Goal: Task Accomplishment & Management: Complete application form

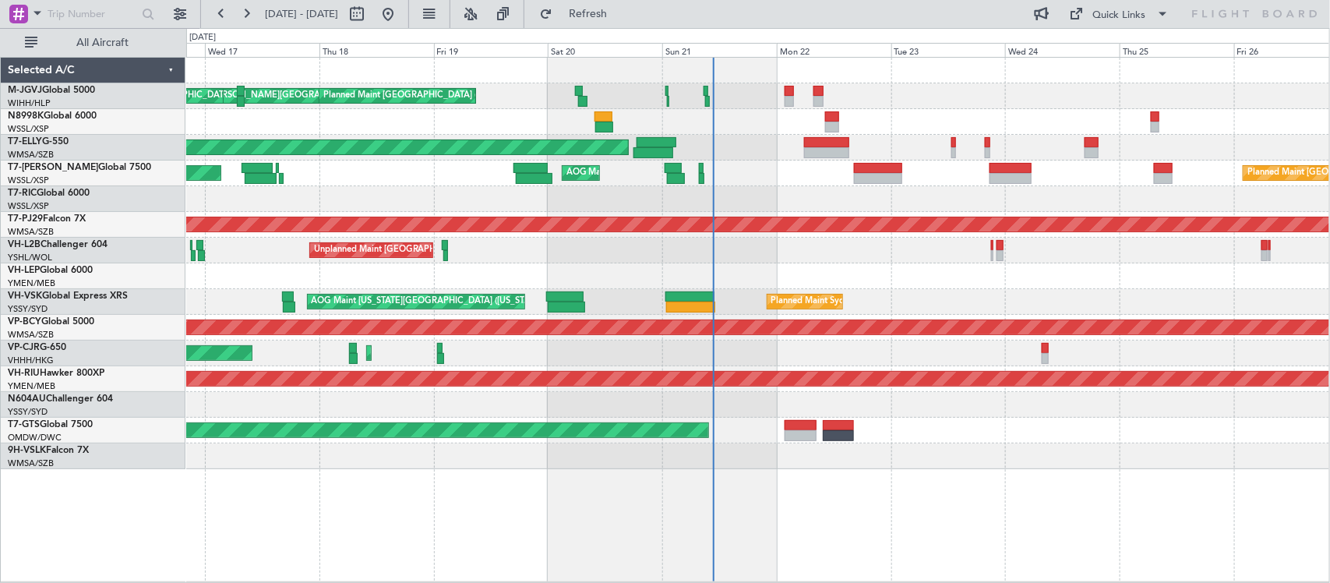
click at [742, 129] on div at bounding box center [757, 122] width 1143 height 26
click at [640, 217] on div "[PERSON_NAME][GEOGRAPHIC_DATA] ([PERSON_NAME] Intl) [PERSON_NAME] Jakarta (Hali…" at bounding box center [757, 263] width 1143 height 411
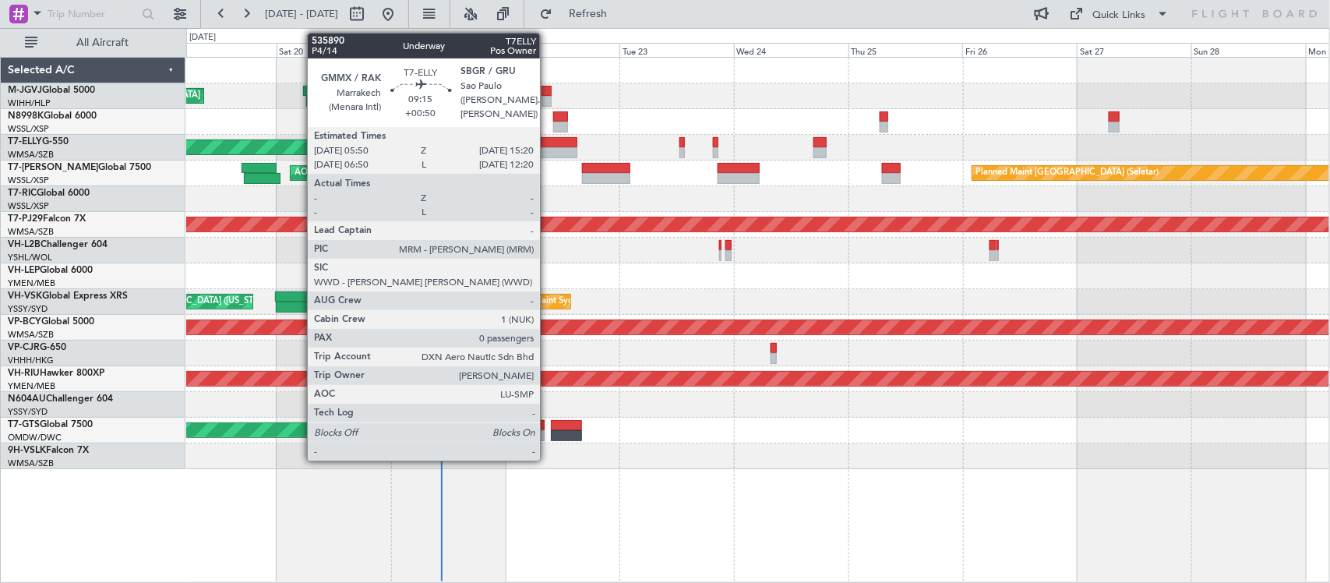
click at [548, 146] on div at bounding box center [555, 142] width 46 height 11
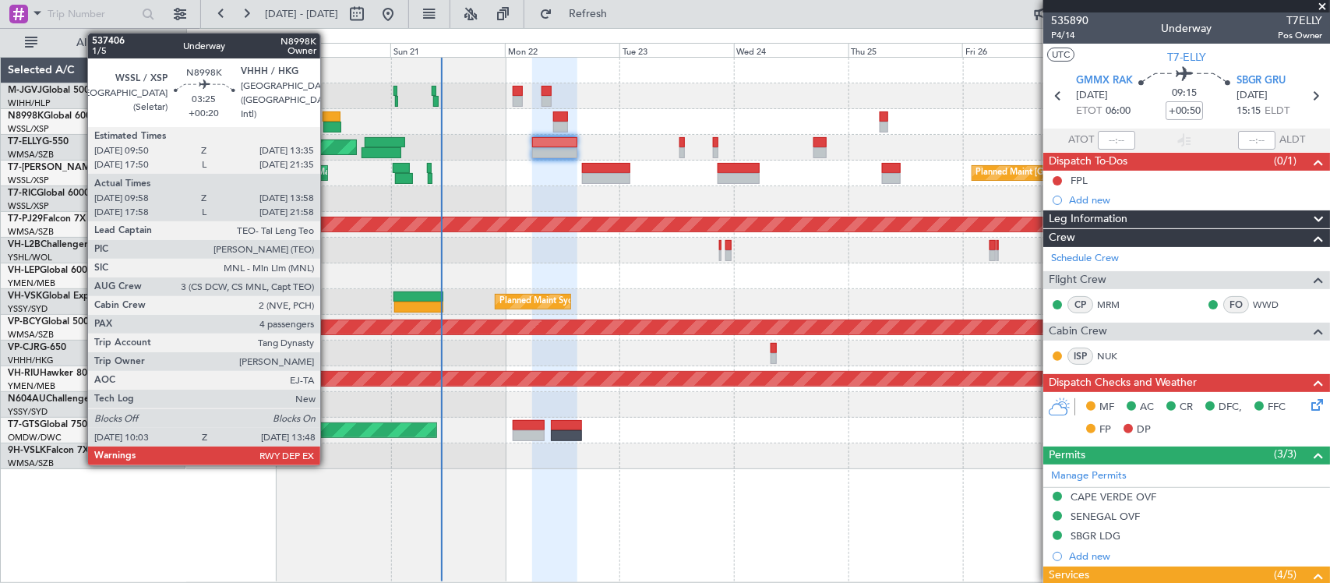
click at [328, 121] on div at bounding box center [332, 116] width 18 height 11
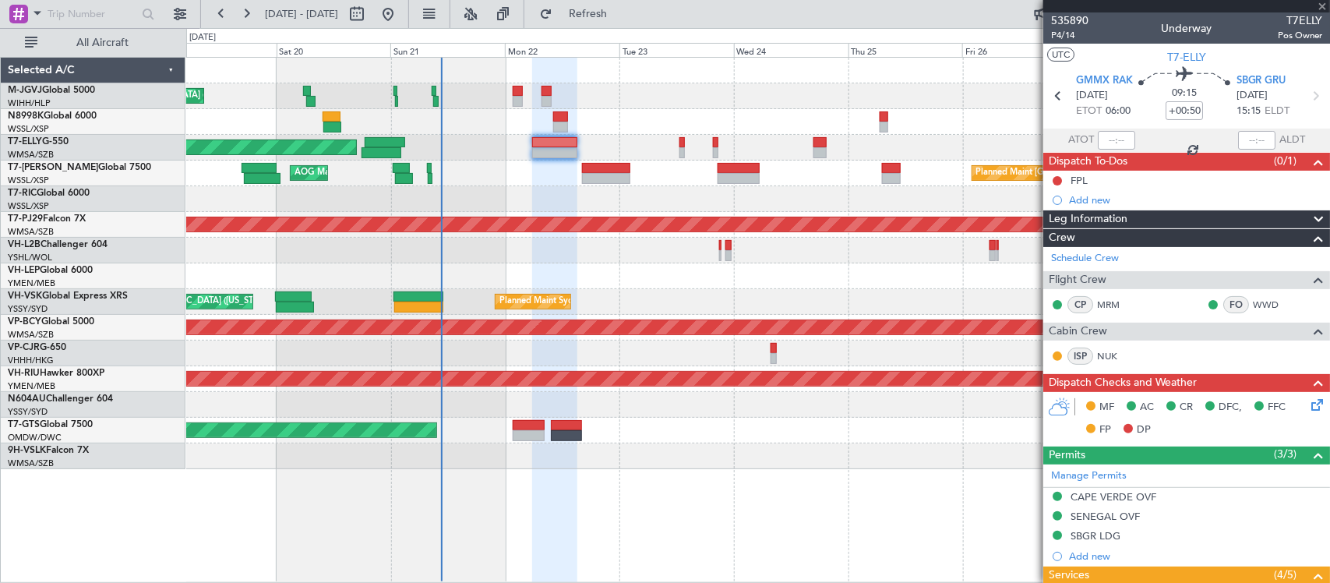
type input "+00:20"
type input "10:08"
type input "13:48"
type input "4"
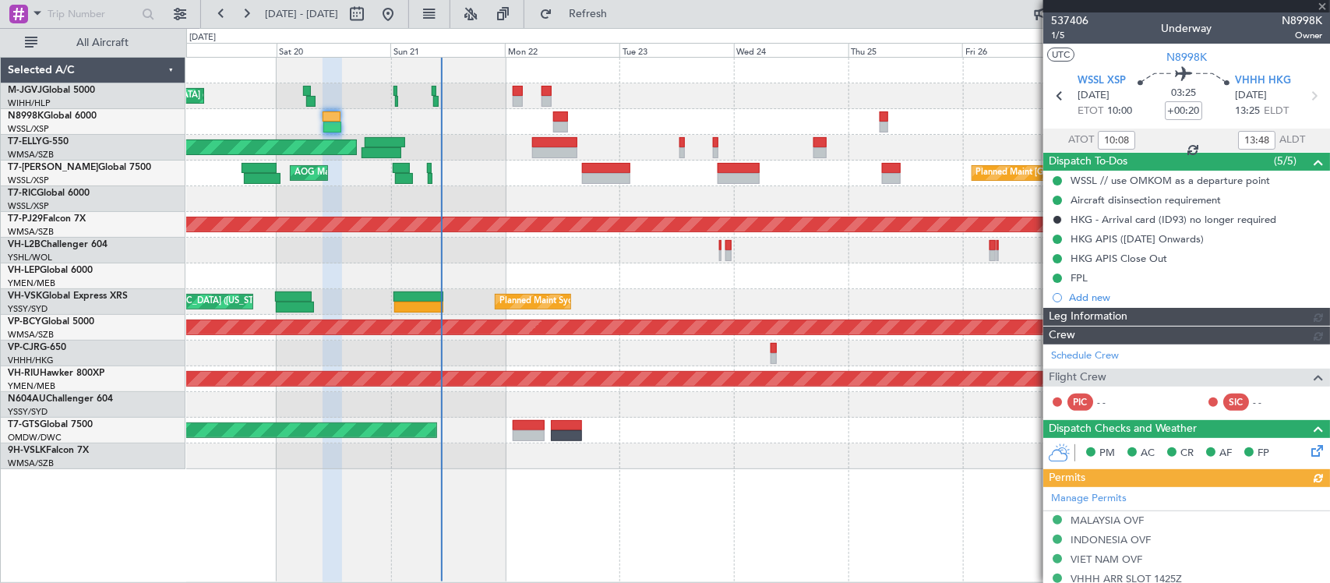
type input "[PERSON_NAME] (BTA)"
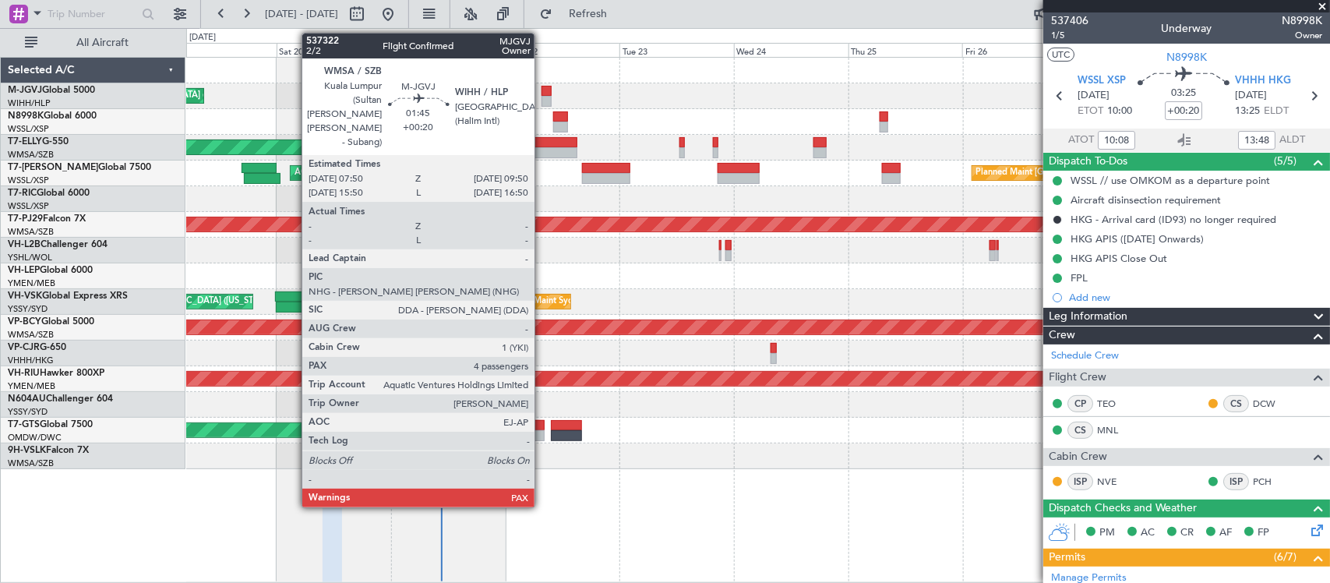
click at [543, 98] on div at bounding box center [546, 101] width 10 height 11
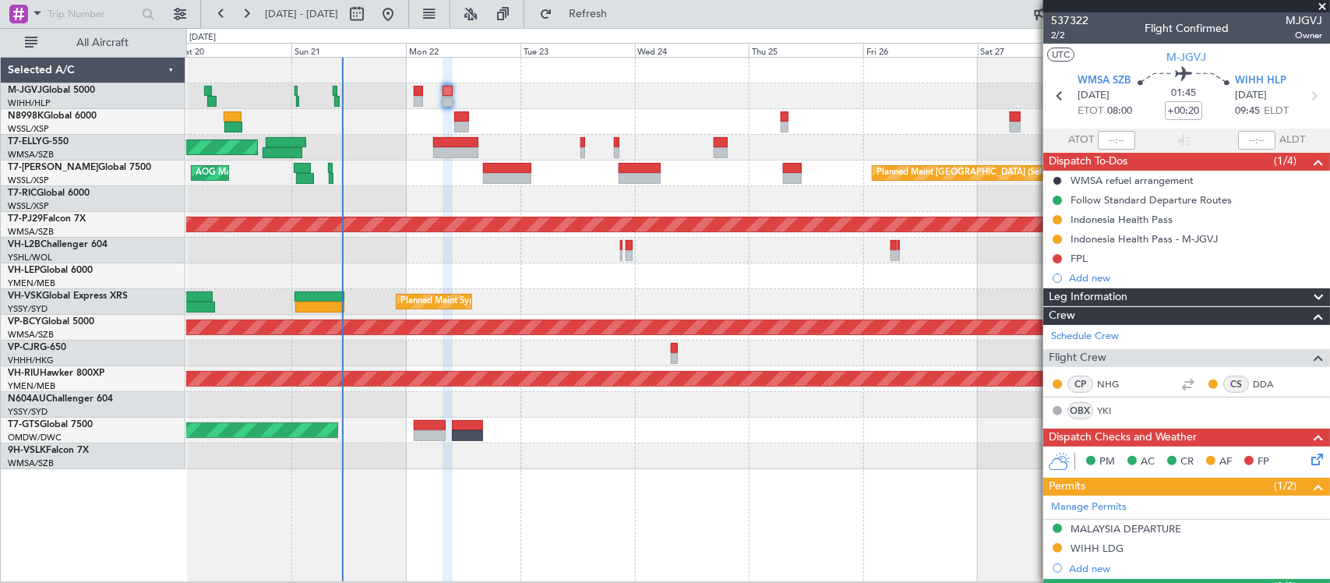
click at [668, 125] on div at bounding box center [757, 122] width 1143 height 26
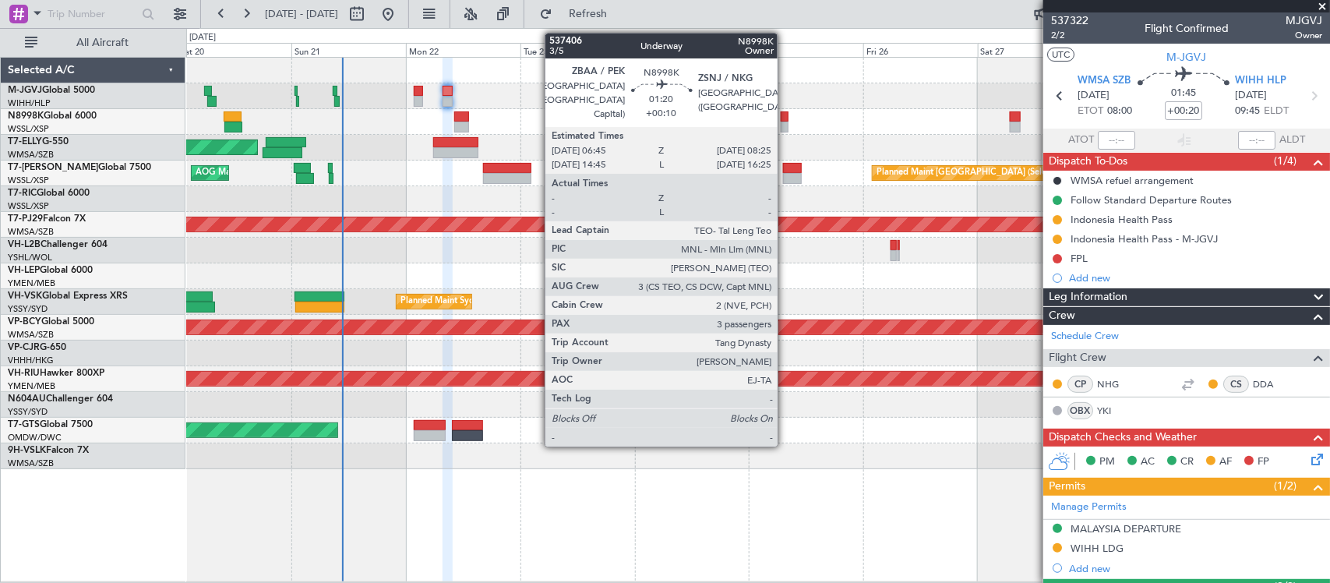
click at [785, 122] on div at bounding box center [785, 127] width 9 height 11
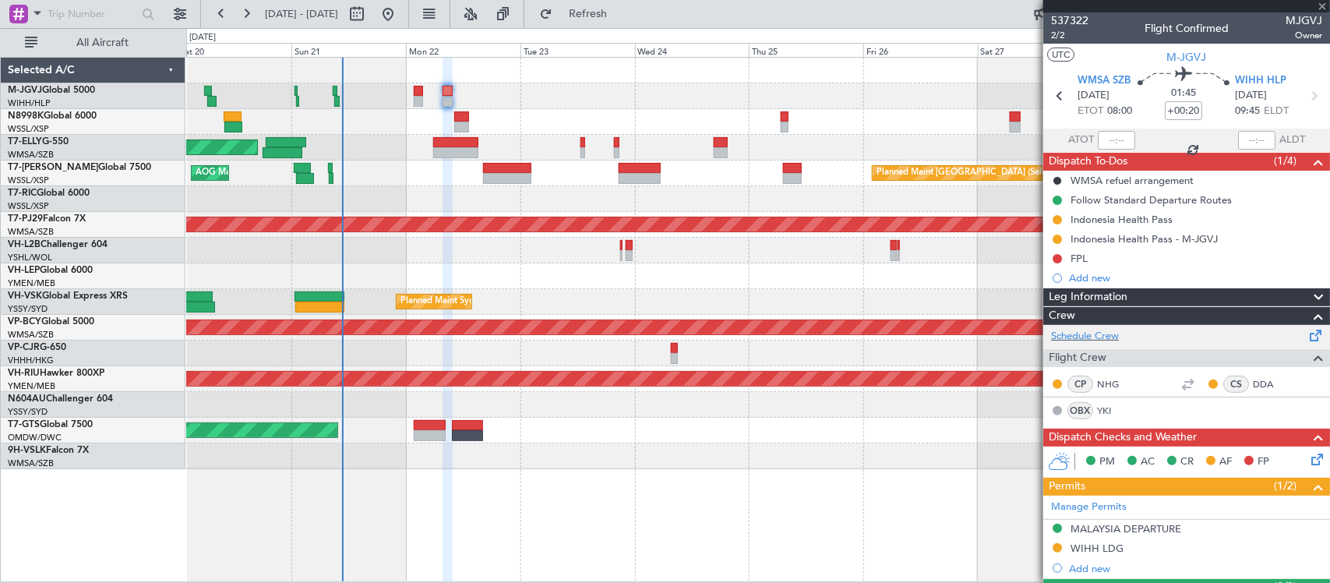
type input "+00:10"
type input "3"
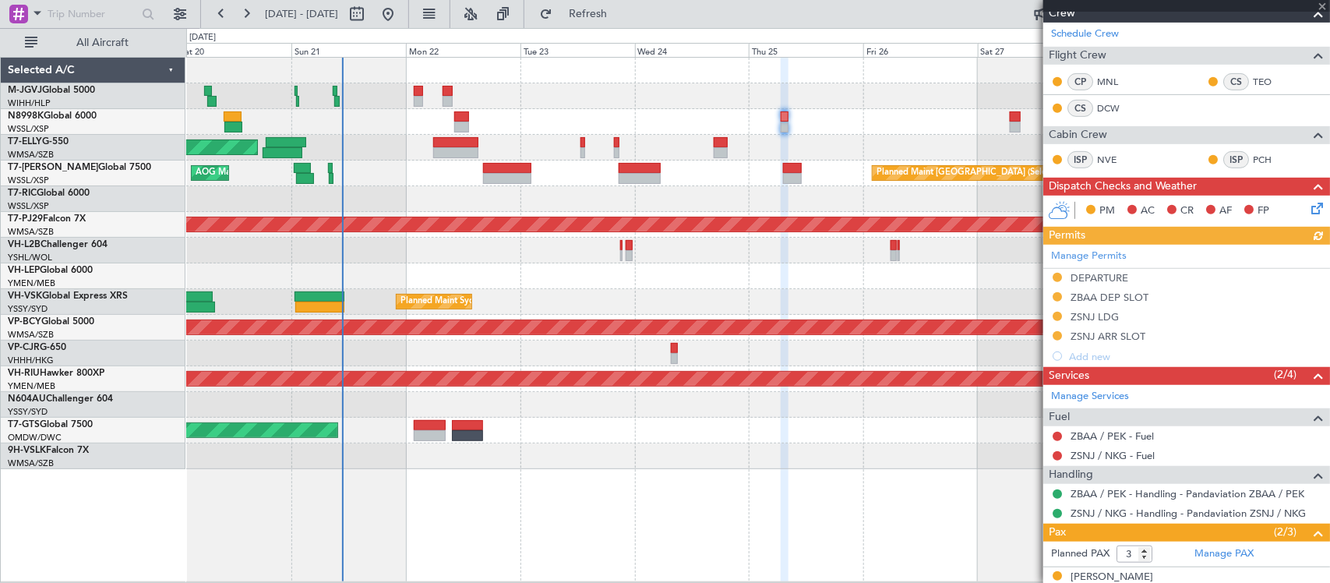
scroll to position [393, 0]
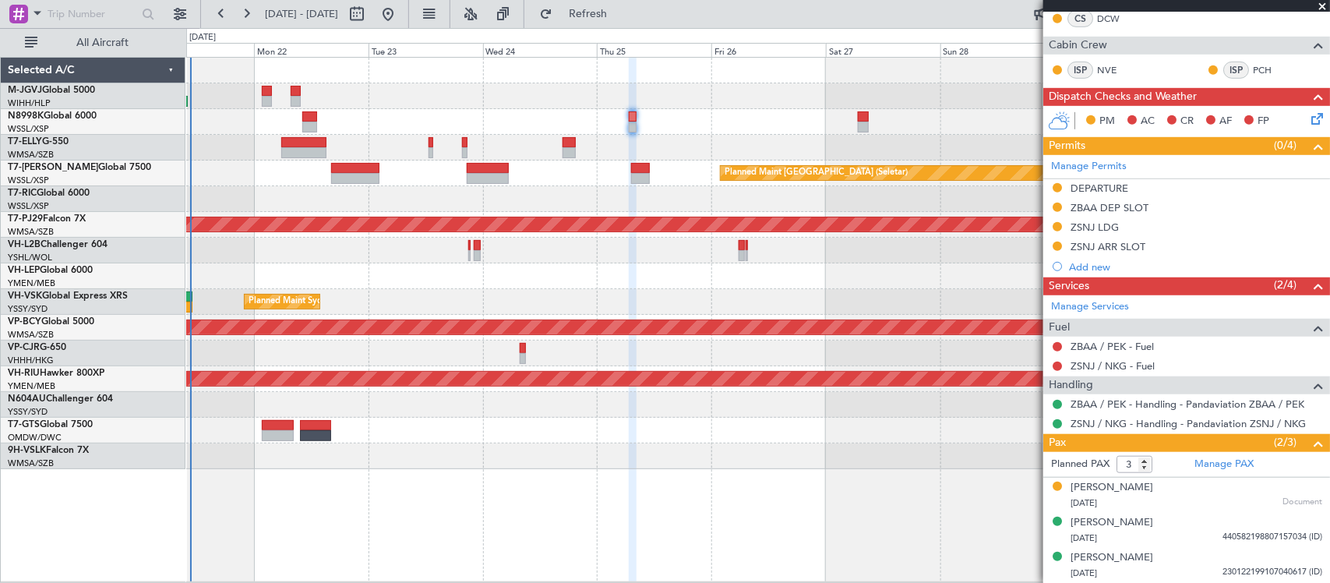
click at [816, 129] on div "[PERSON_NAME][GEOGRAPHIC_DATA] ([PERSON_NAME] Intl) [PERSON_NAME] Jakarta (Hali…" at bounding box center [757, 263] width 1143 height 411
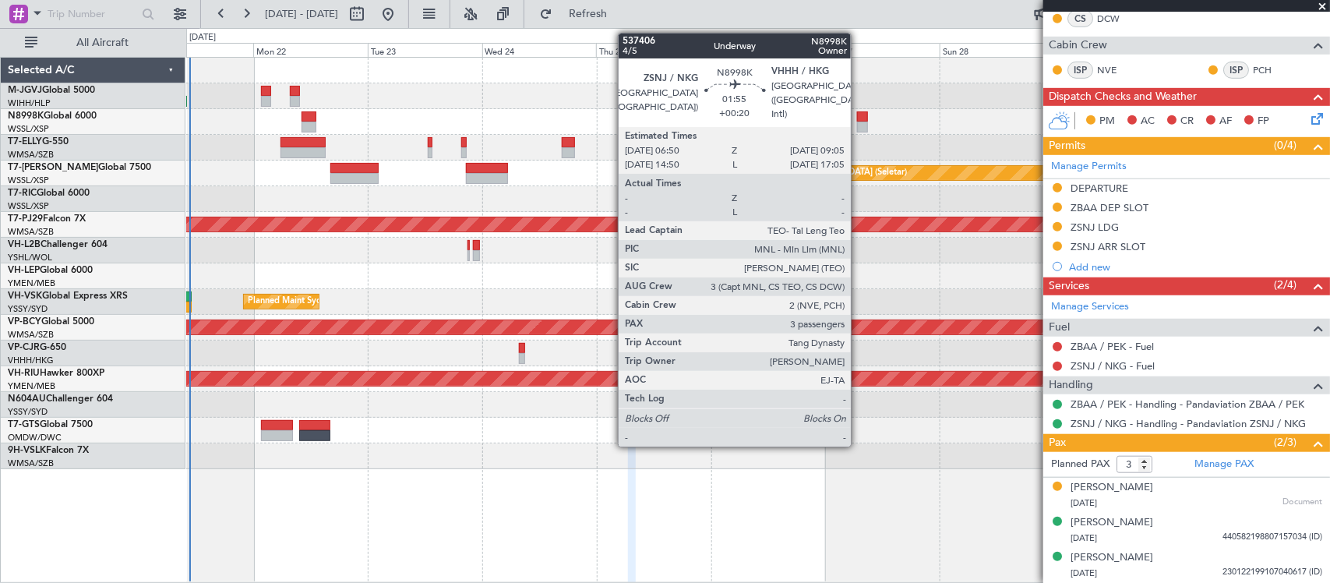
click at [859, 121] on div at bounding box center [862, 116] width 11 height 11
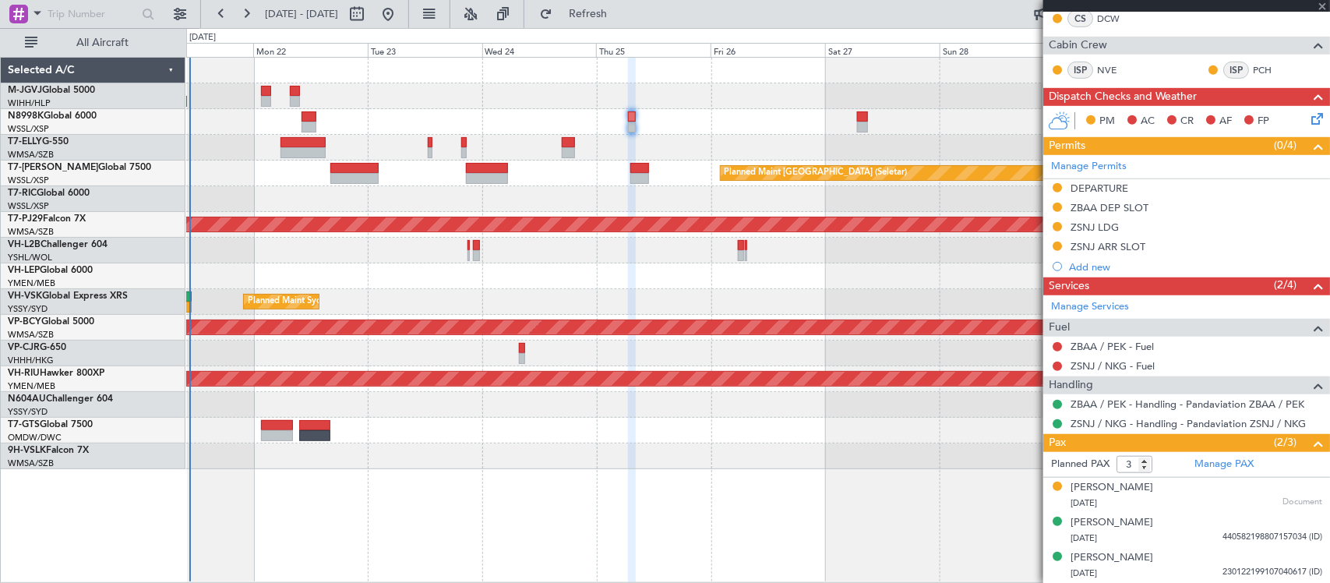
type input "+00:20"
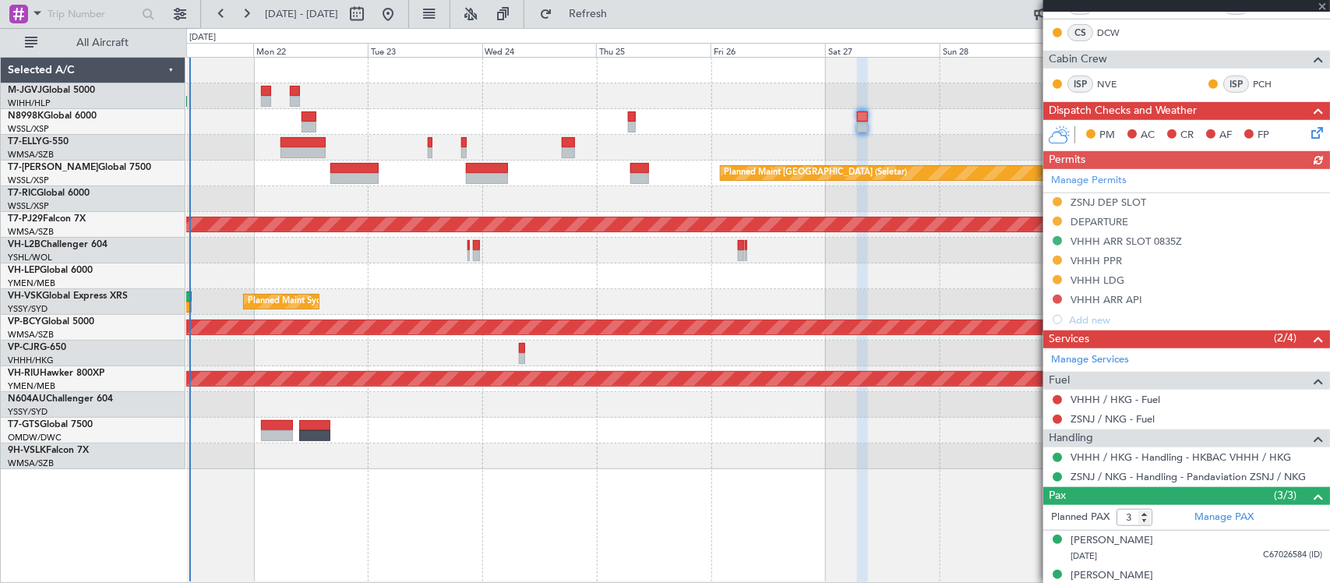
scroll to position [471, 0]
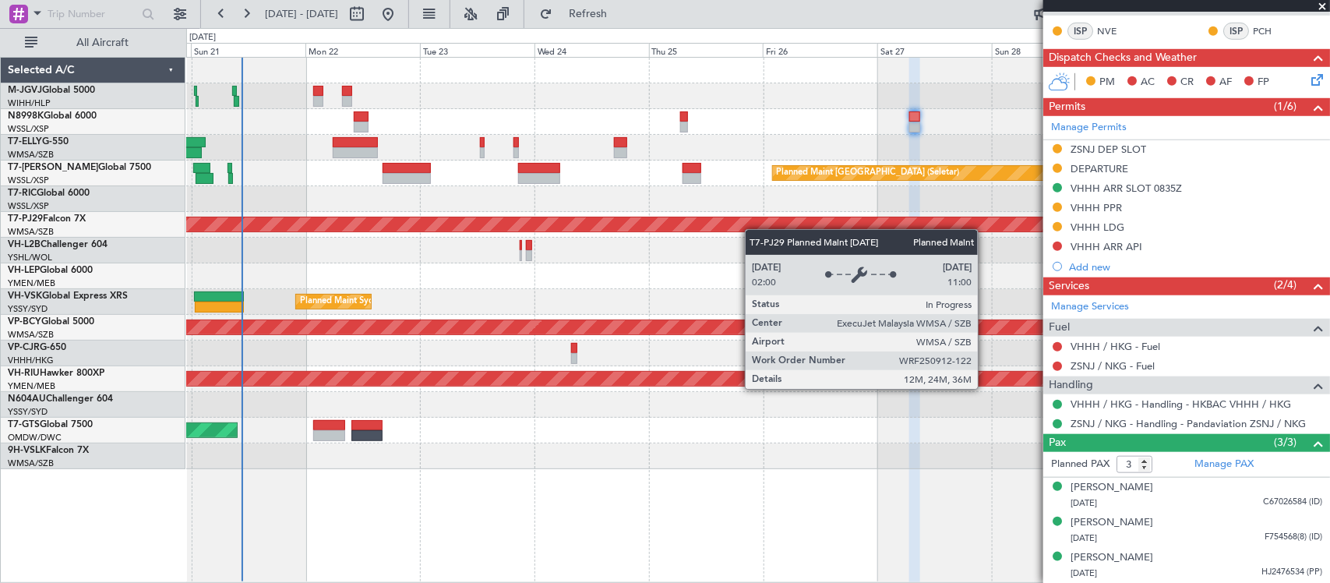
click at [784, 226] on div "Planned Maint [GEOGRAPHIC_DATA] (Sultan [PERSON_NAME] [PERSON_NAME] - Subang)" at bounding box center [757, 225] width 1143 height 26
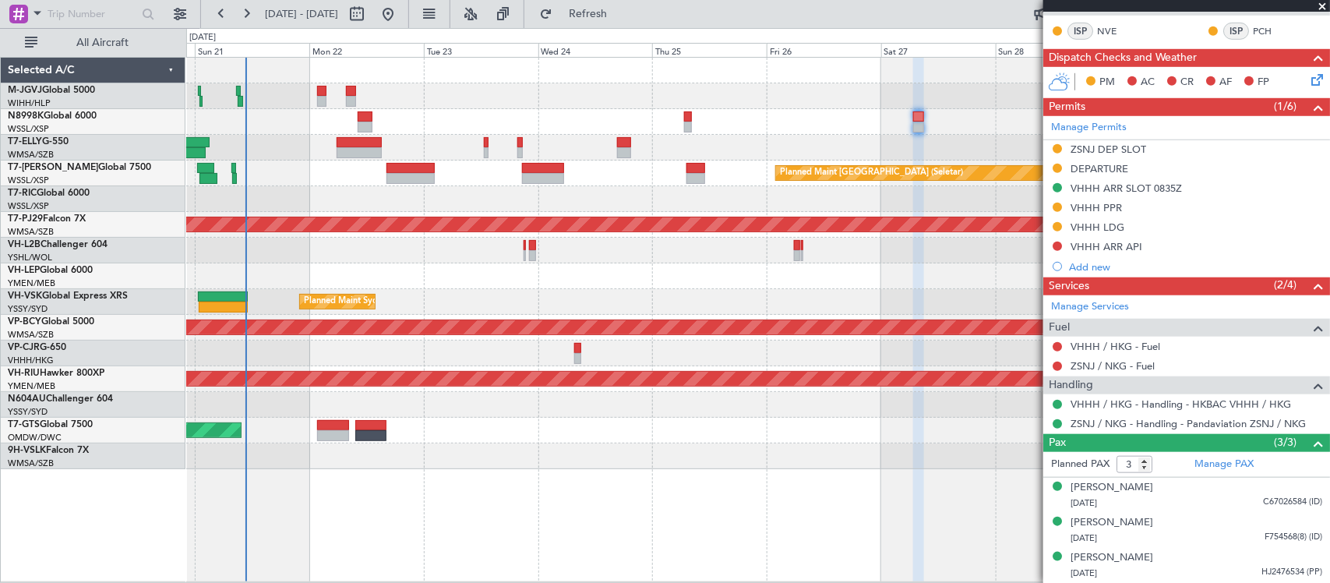
click at [753, 256] on div "Unplanned Maint [GEOGRAPHIC_DATA] ([GEOGRAPHIC_DATA])" at bounding box center [757, 251] width 1143 height 26
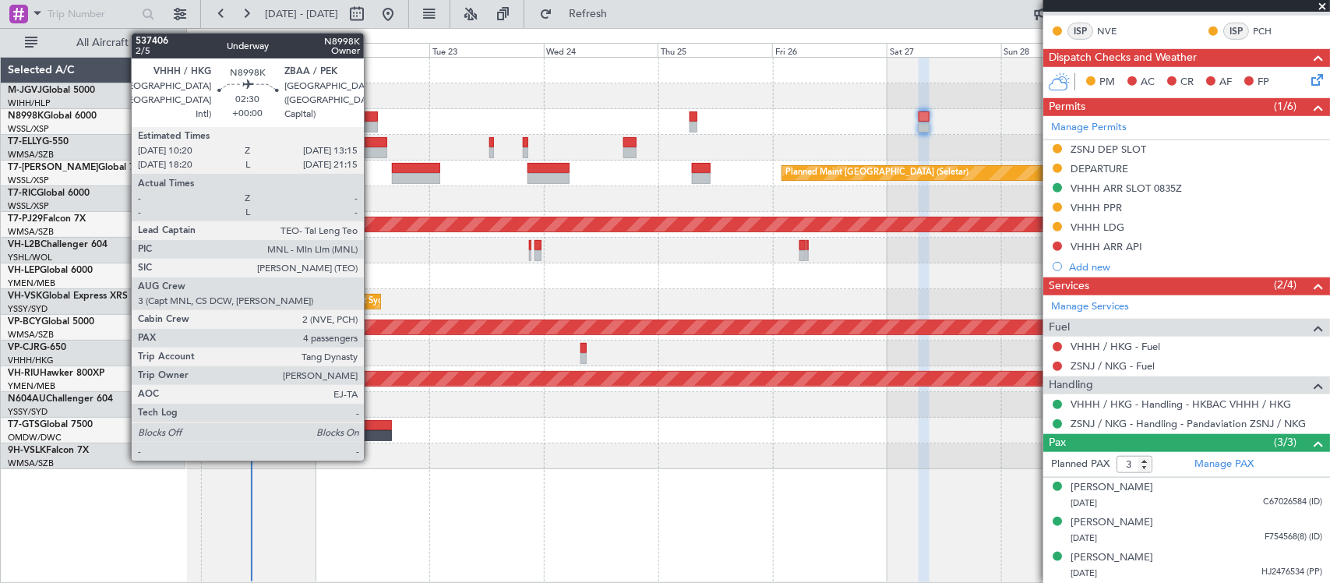
click at [372, 114] on div at bounding box center [370, 116] width 14 height 11
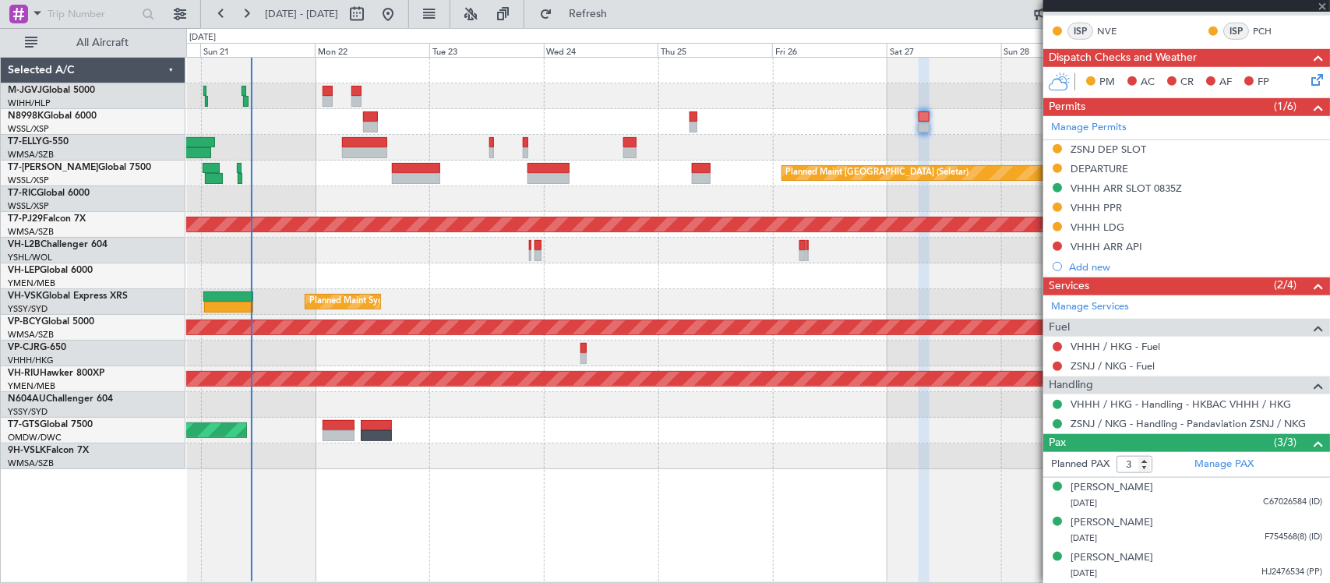
type input "4"
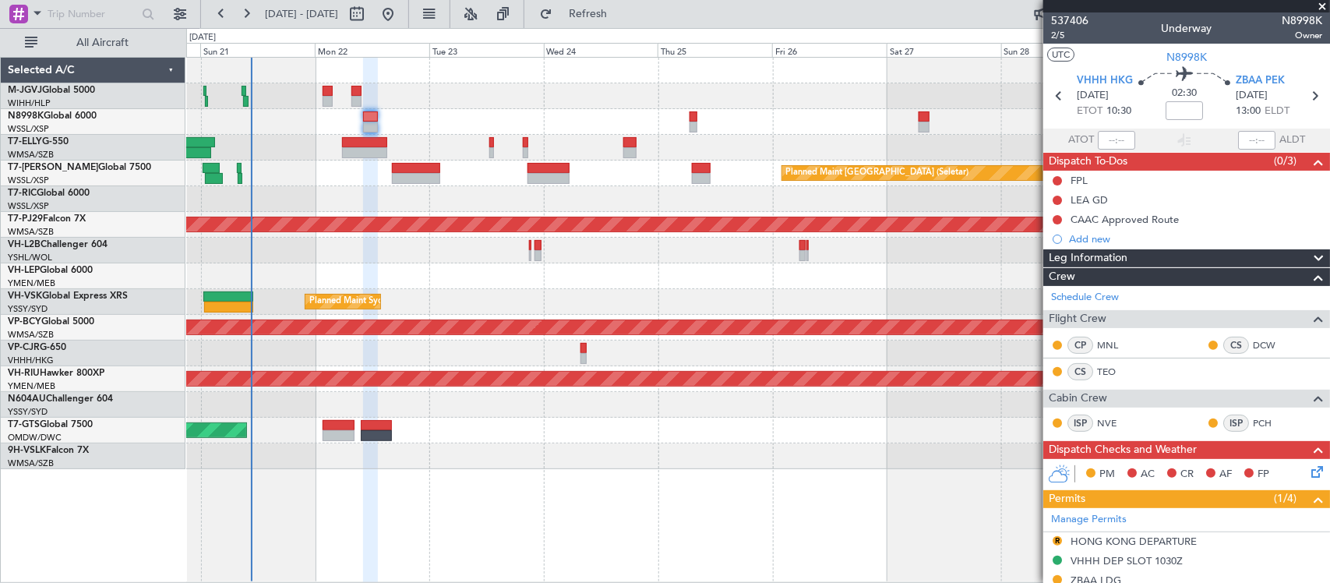
scroll to position [390, 0]
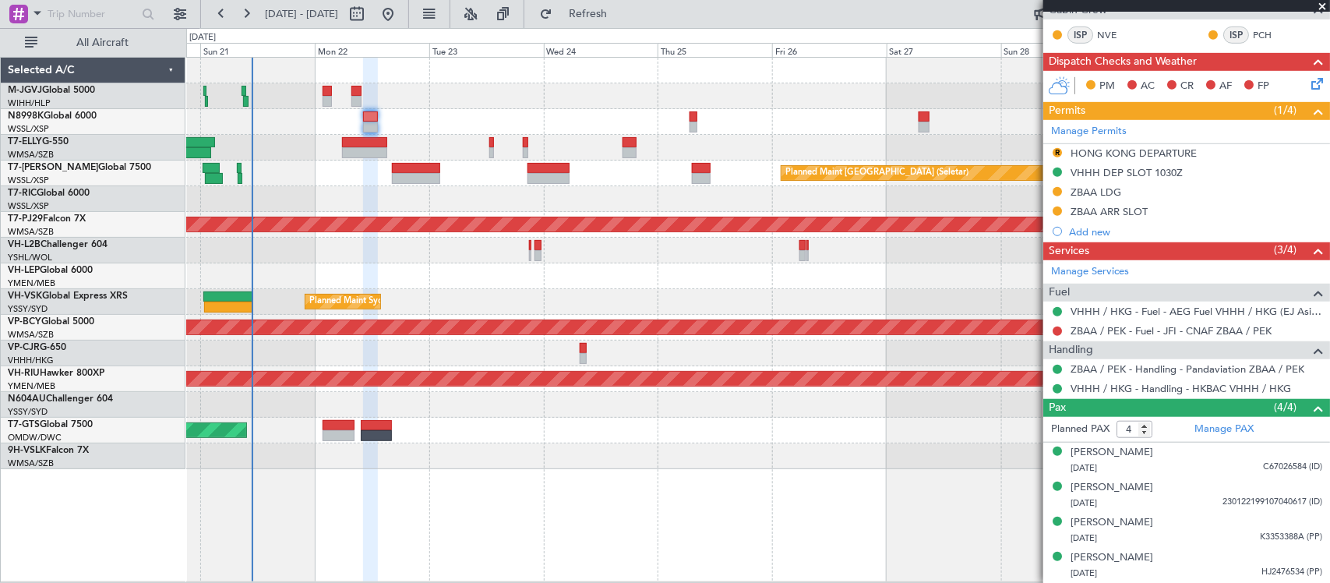
click at [497, 270] on div at bounding box center [757, 276] width 1143 height 26
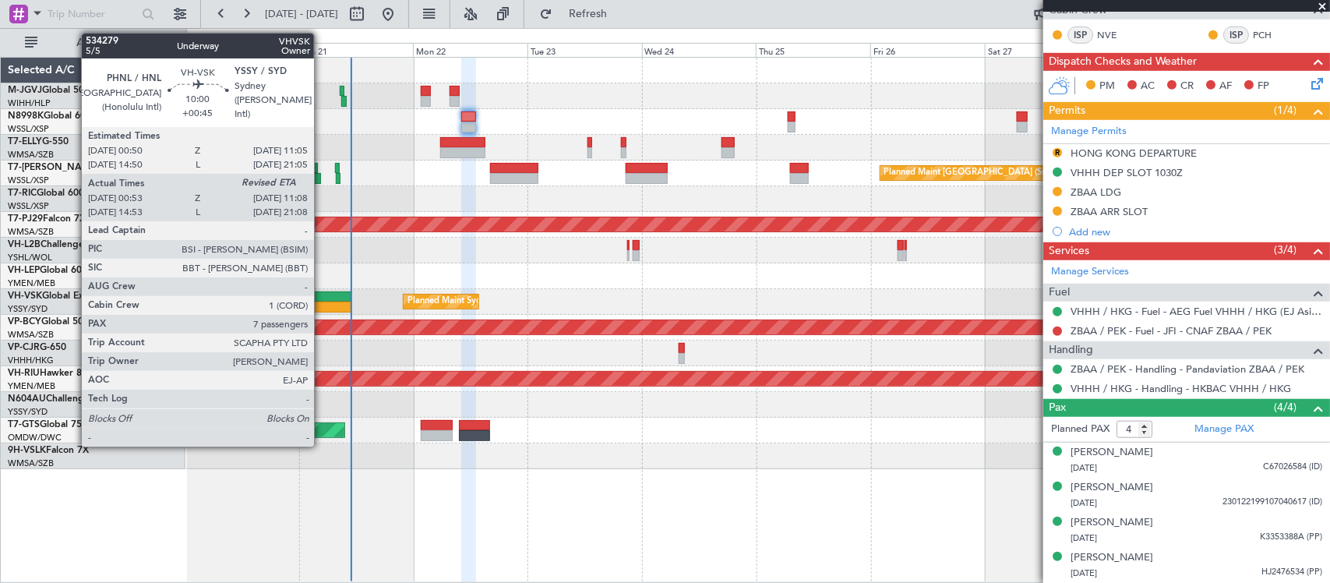
click at [322, 306] on div at bounding box center [326, 307] width 49 height 11
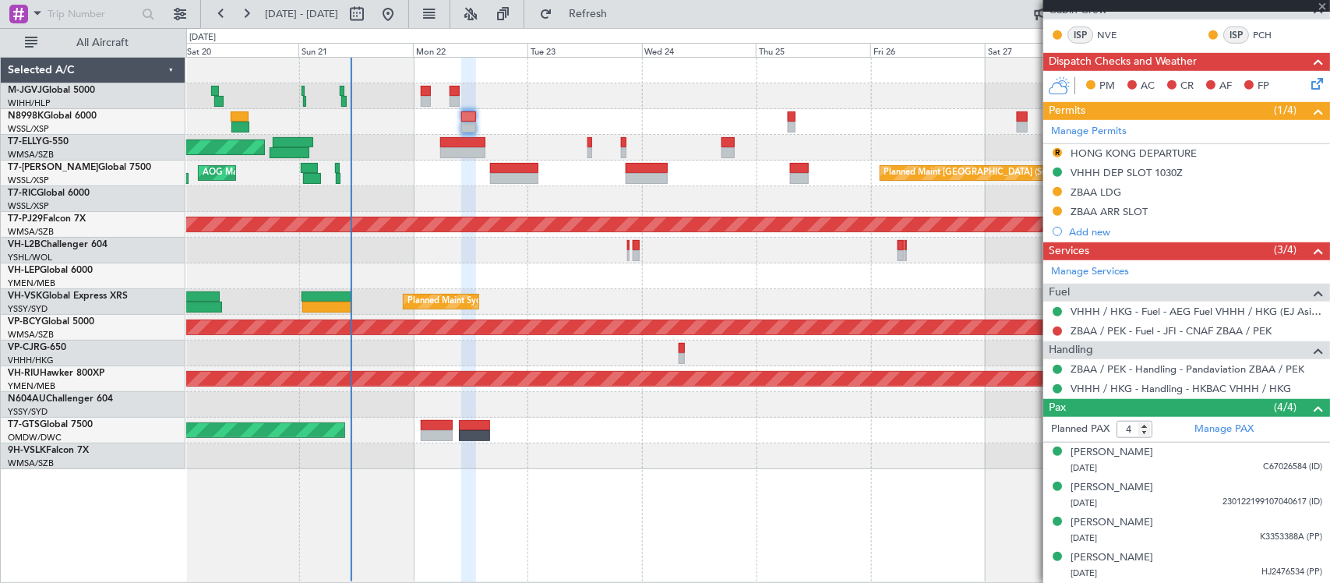
type input "+00:45"
type input "01:03"
type input "7"
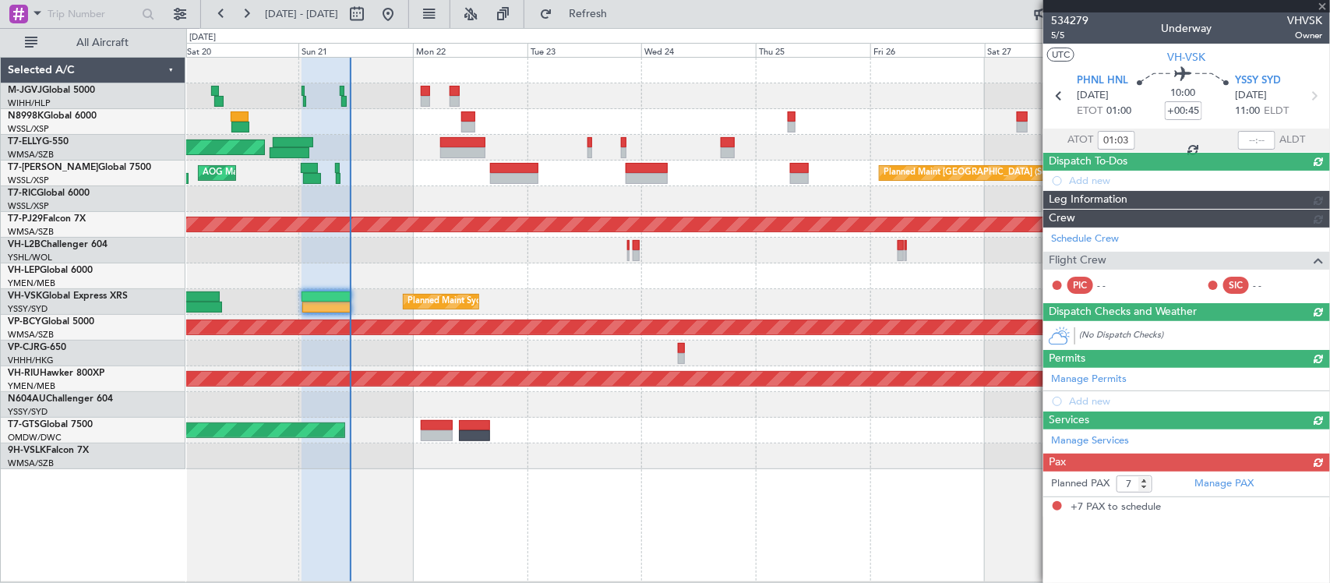
scroll to position [0, 0]
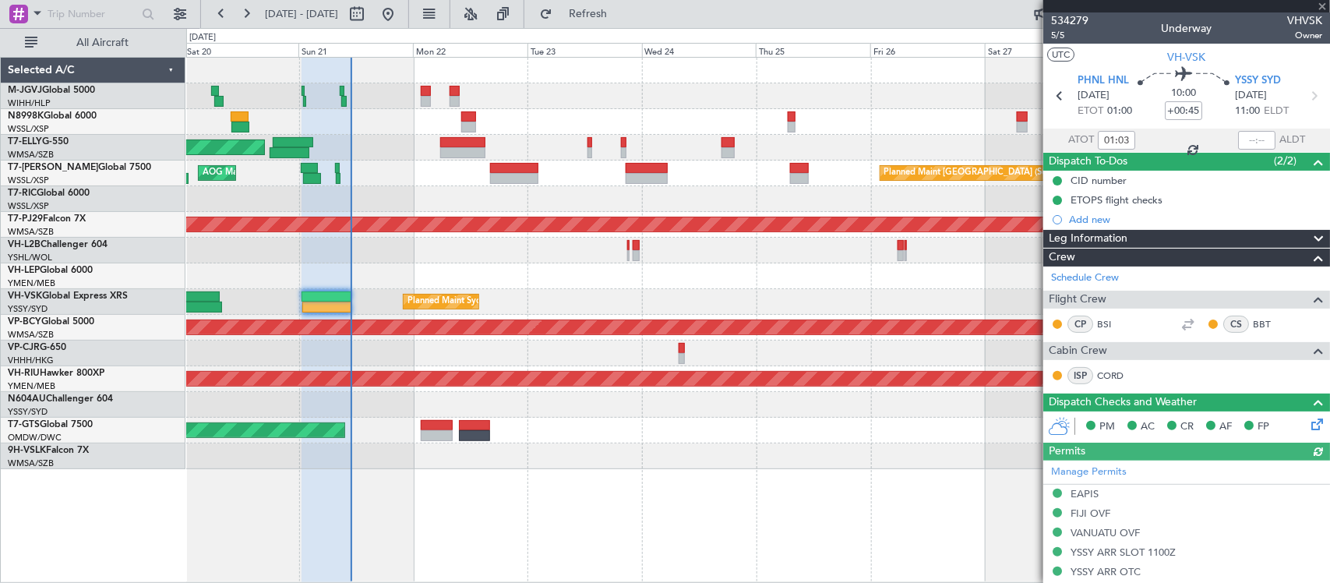
type input "[PERSON_NAME] (LEU)"
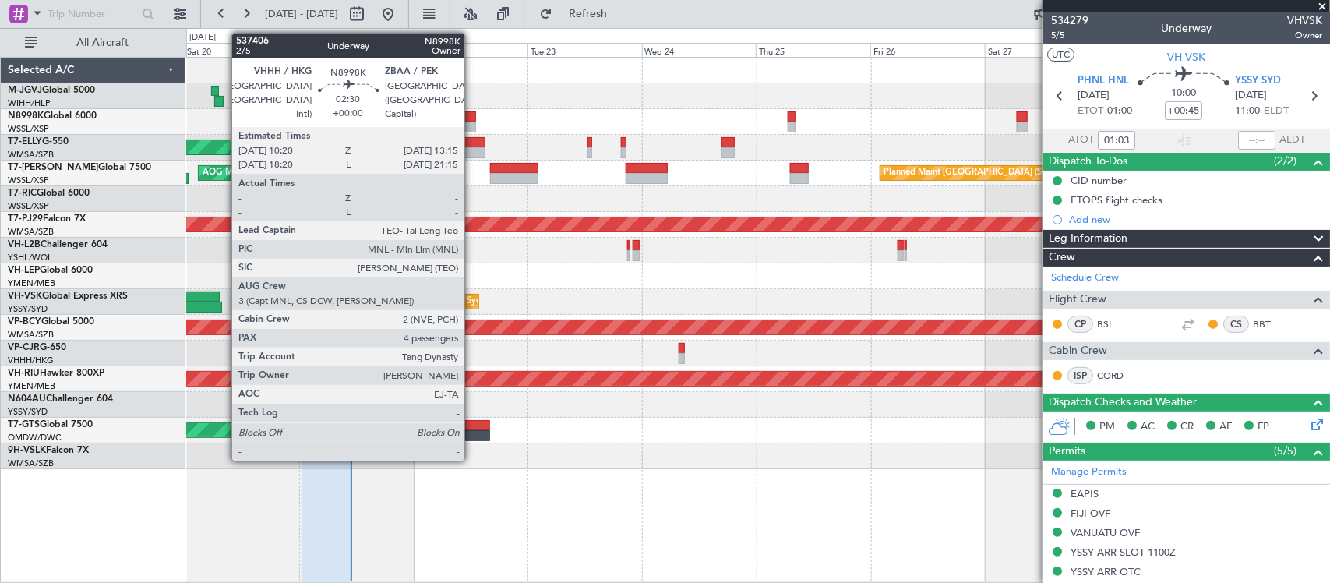
click at [472, 121] on div at bounding box center [468, 116] width 14 height 11
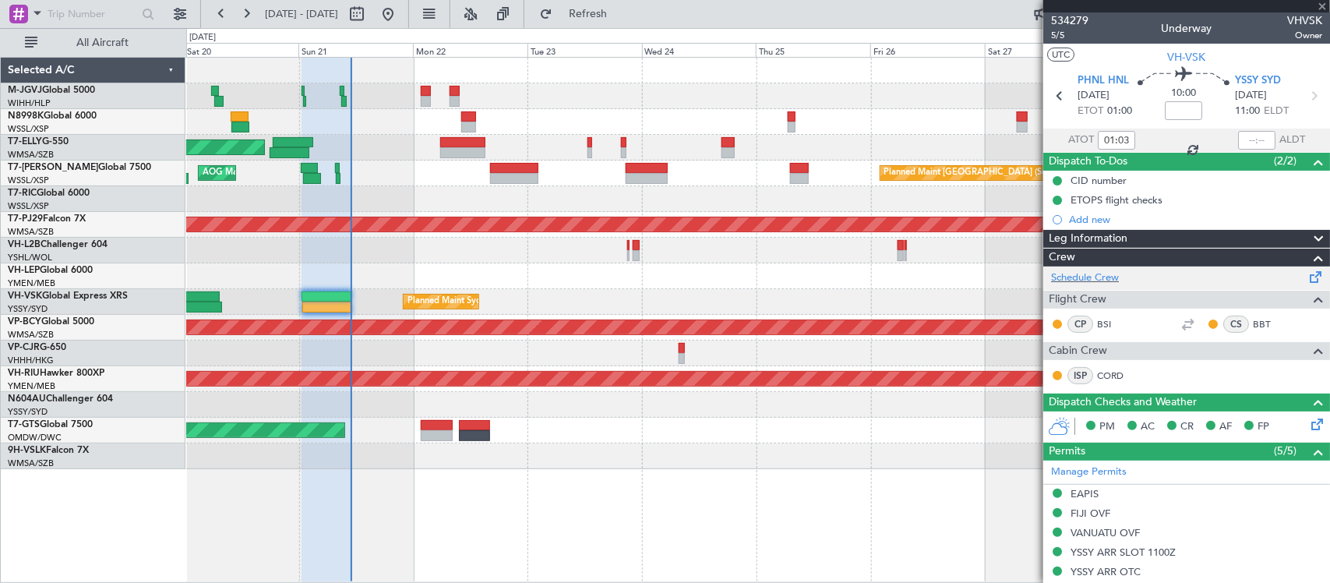
type input "4"
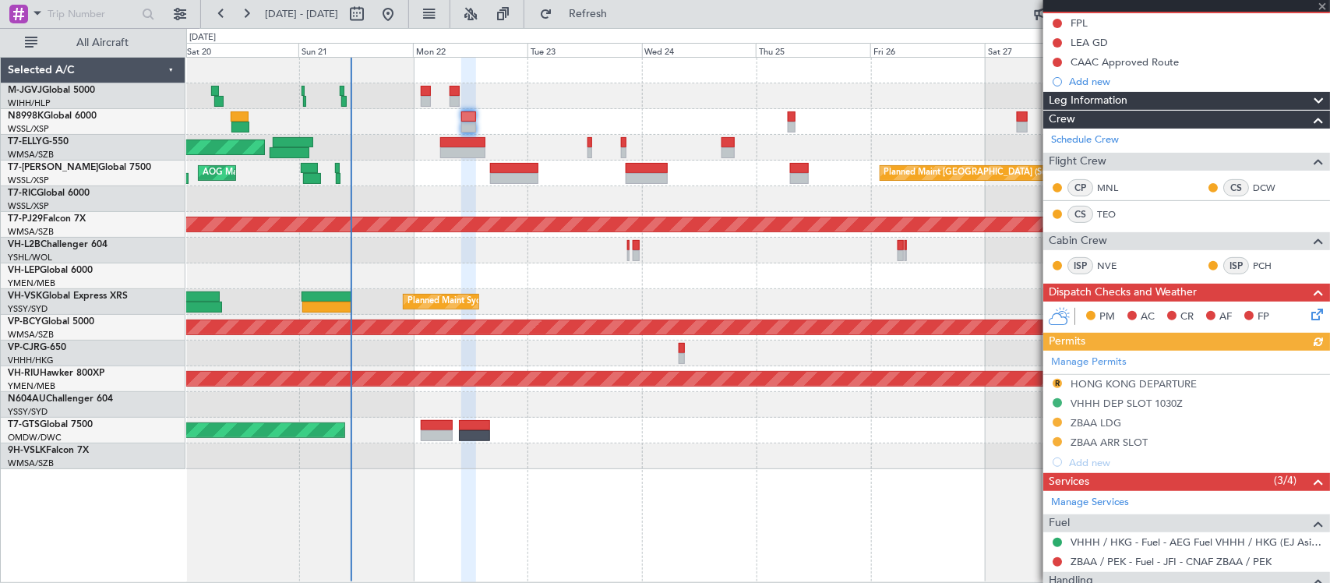
scroll to position [324, 0]
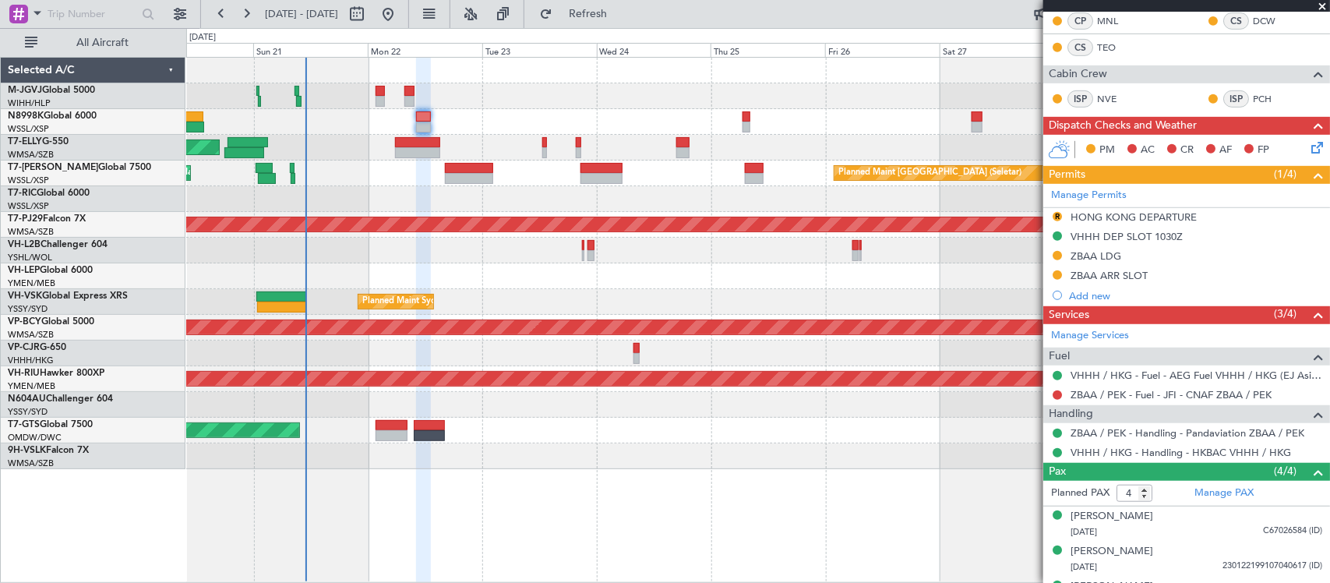
click at [816, 298] on div "Planned Maint Sydney ([PERSON_NAME] Intl) AOG Maint [US_STATE][GEOGRAPHIC_DATA]…" at bounding box center [757, 302] width 1143 height 26
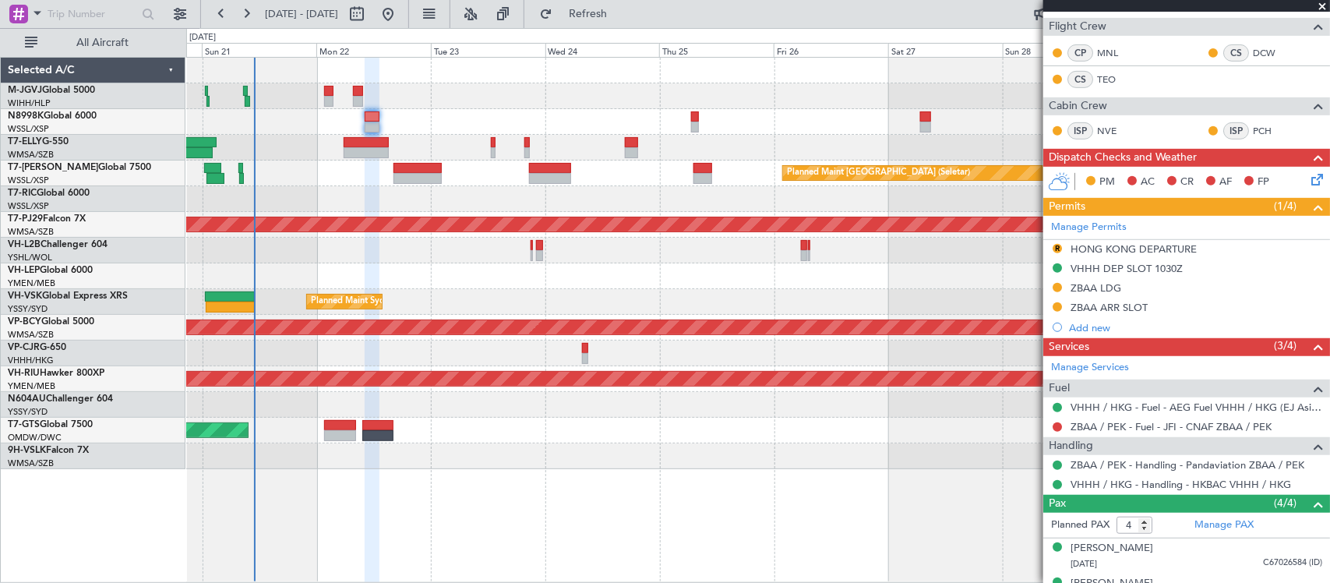
scroll to position [390, 0]
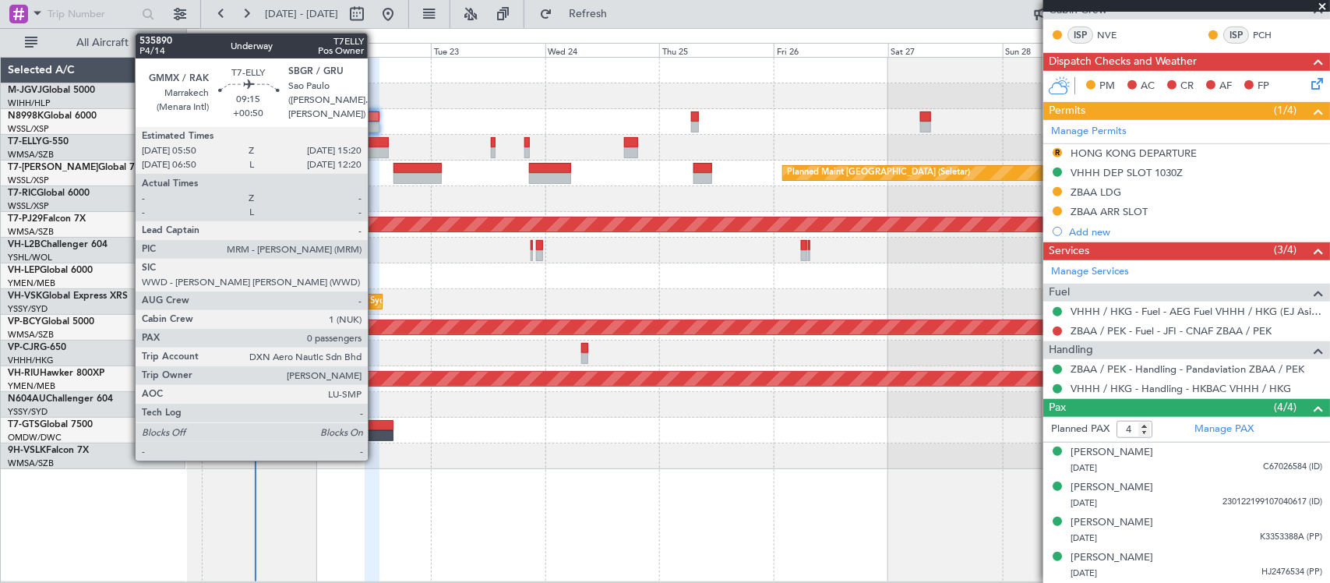
click at [376, 145] on div at bounding box center [367, 142] width 46 height 11
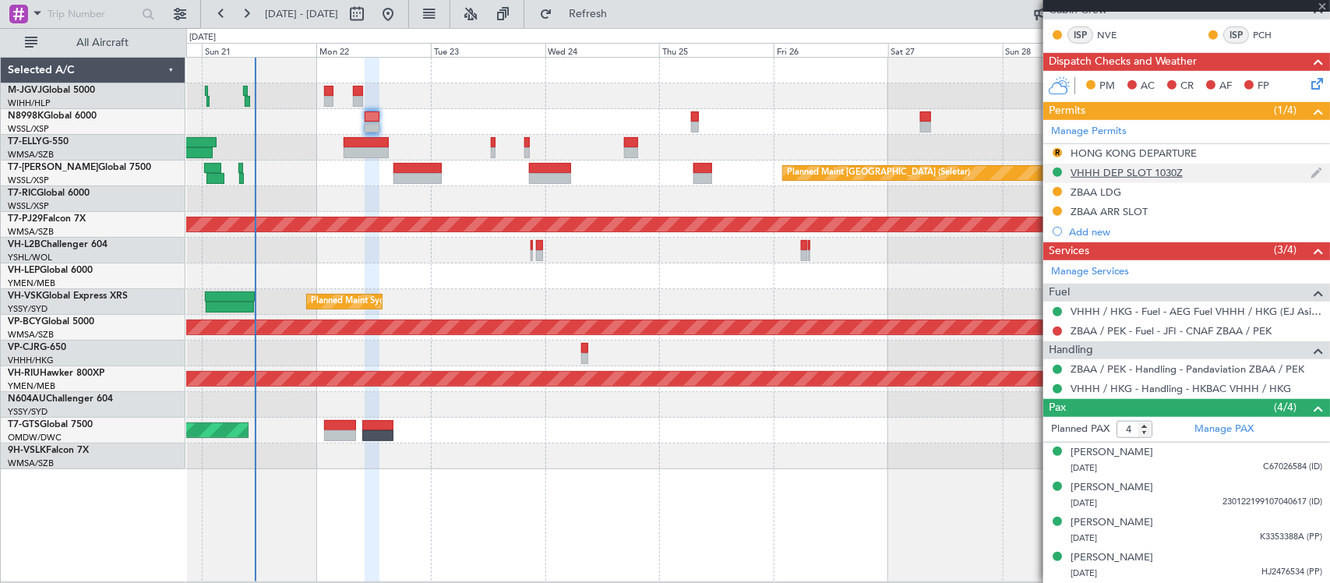
type input "+00:50"
type input "0"
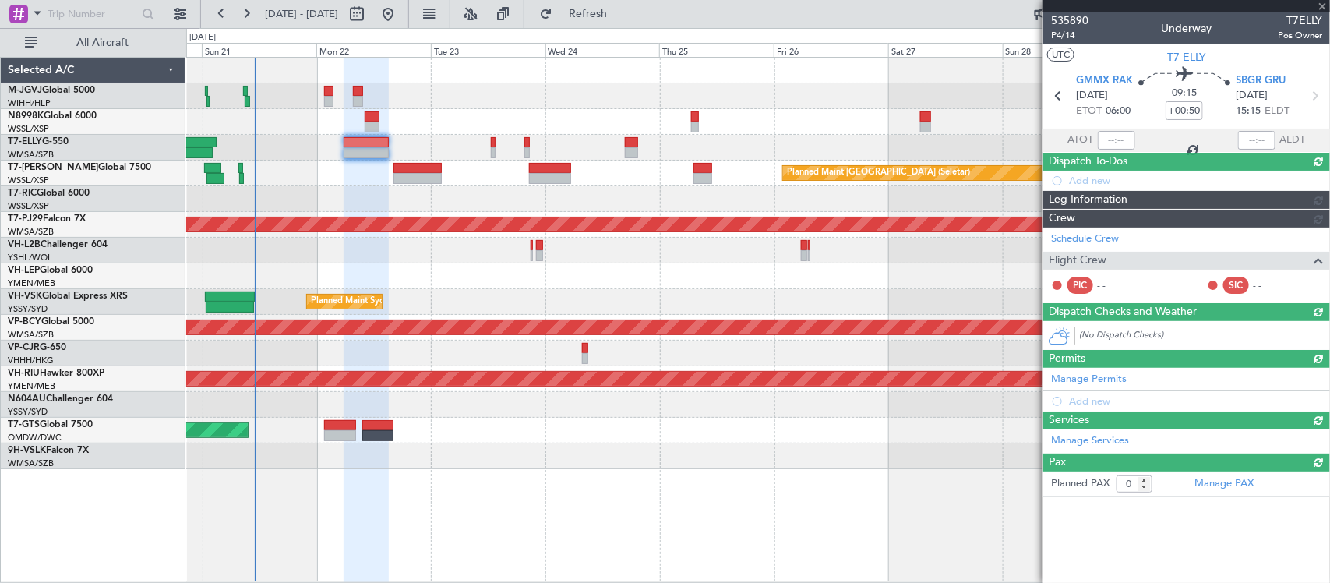
scroll to position [0, 0]
